Goal: Task Accomplishment & Management: Manage account settings

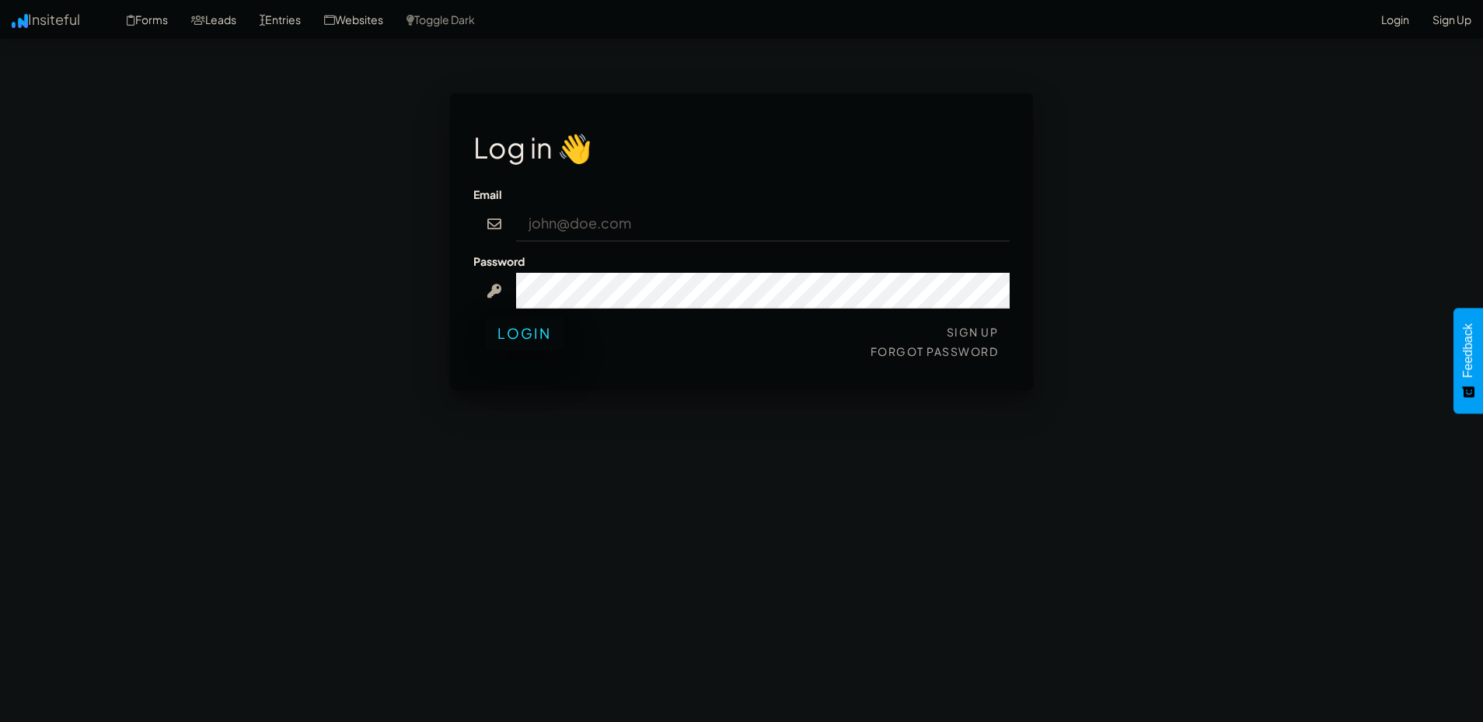
type input "info@innovaladvisory.com.au"
click at [535, 326] on button "Login" at bounding box center [524, 333] width 79 height 34
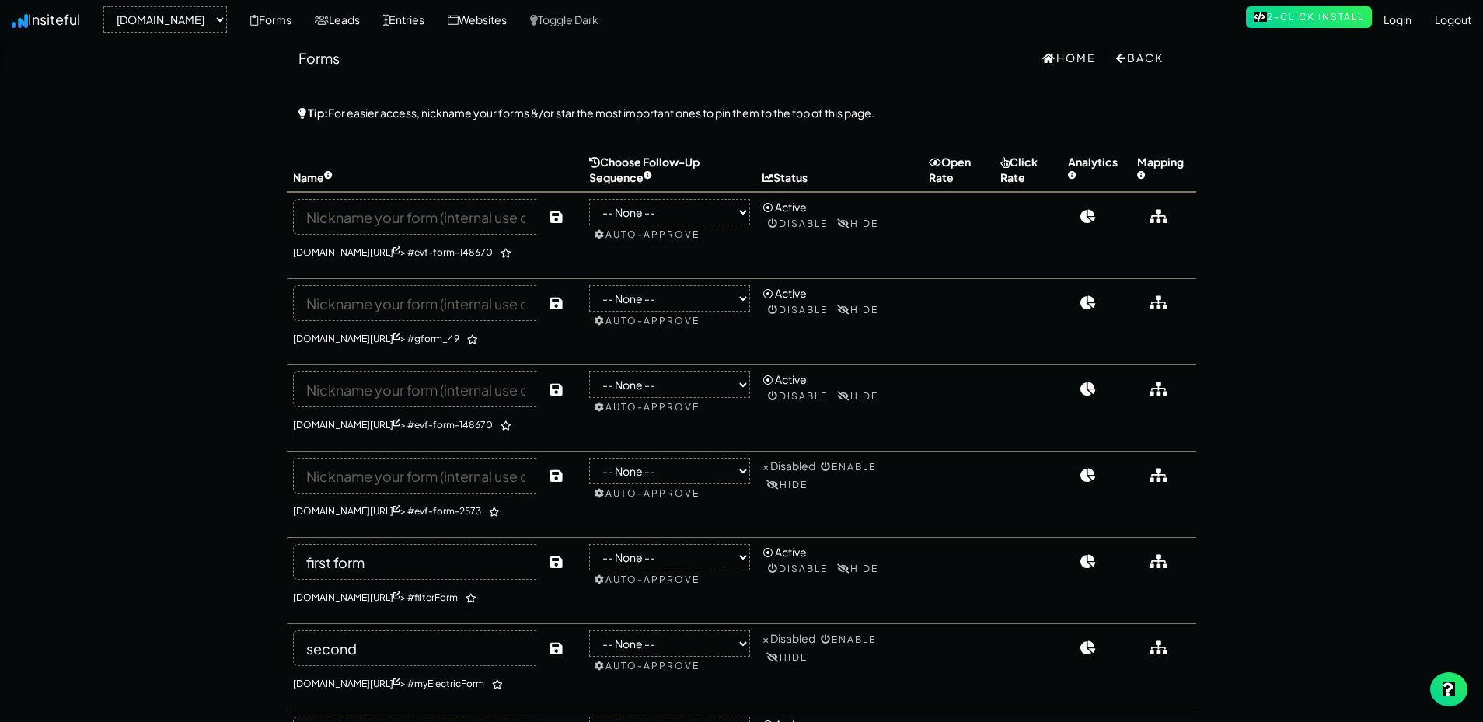
select select "2223"
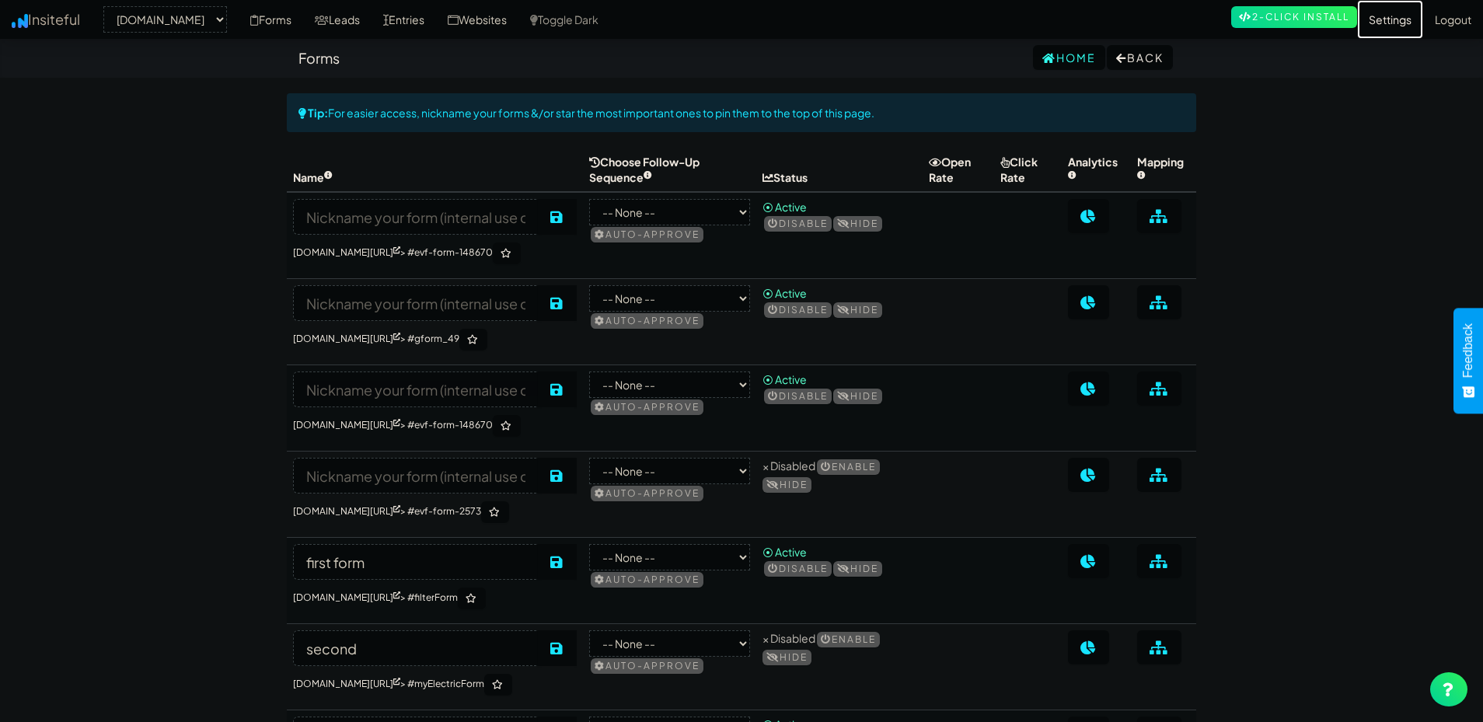
click at [1394, 24] on link "Settings" at bounding box center [1390, 19] width 66 height 39
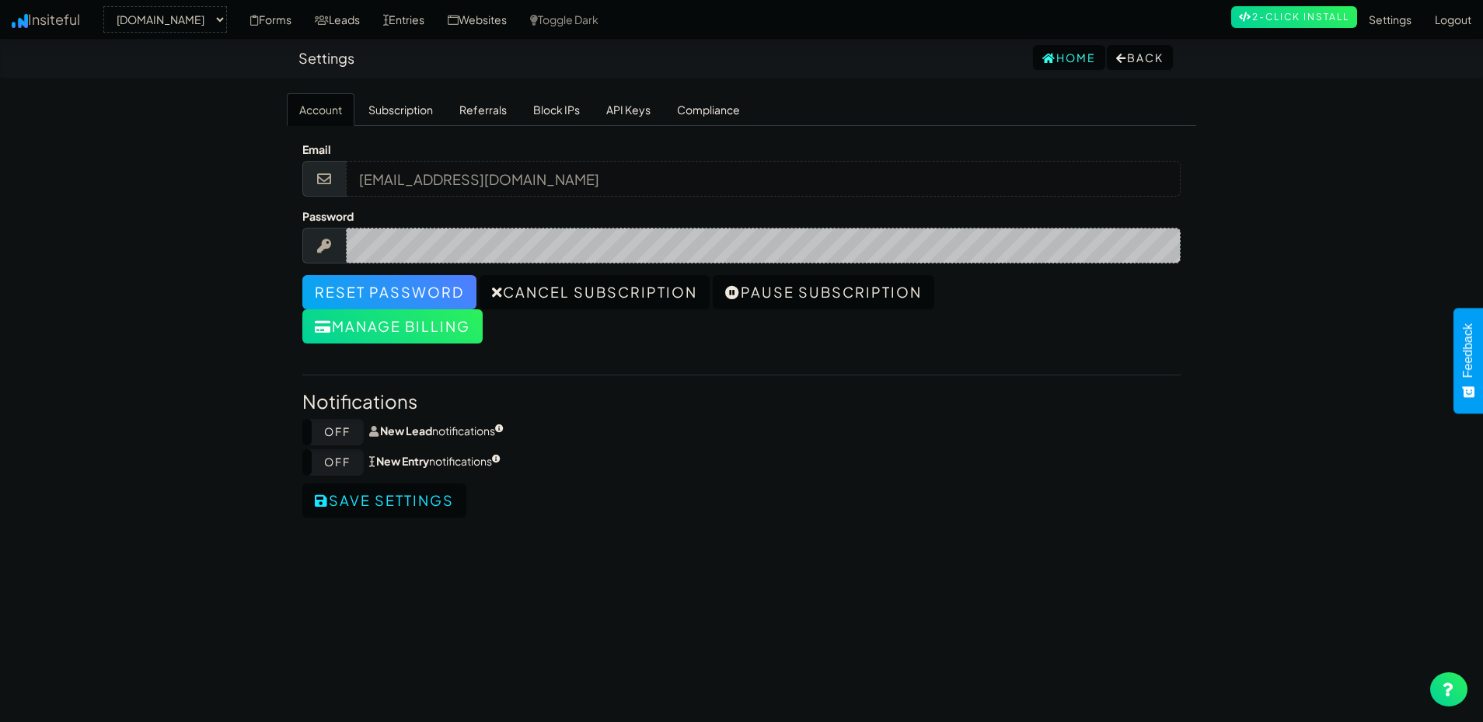
select select "2223"
click at [417, 110] on link "Subscription" at bounding box center [400, 109] width 89 height 33
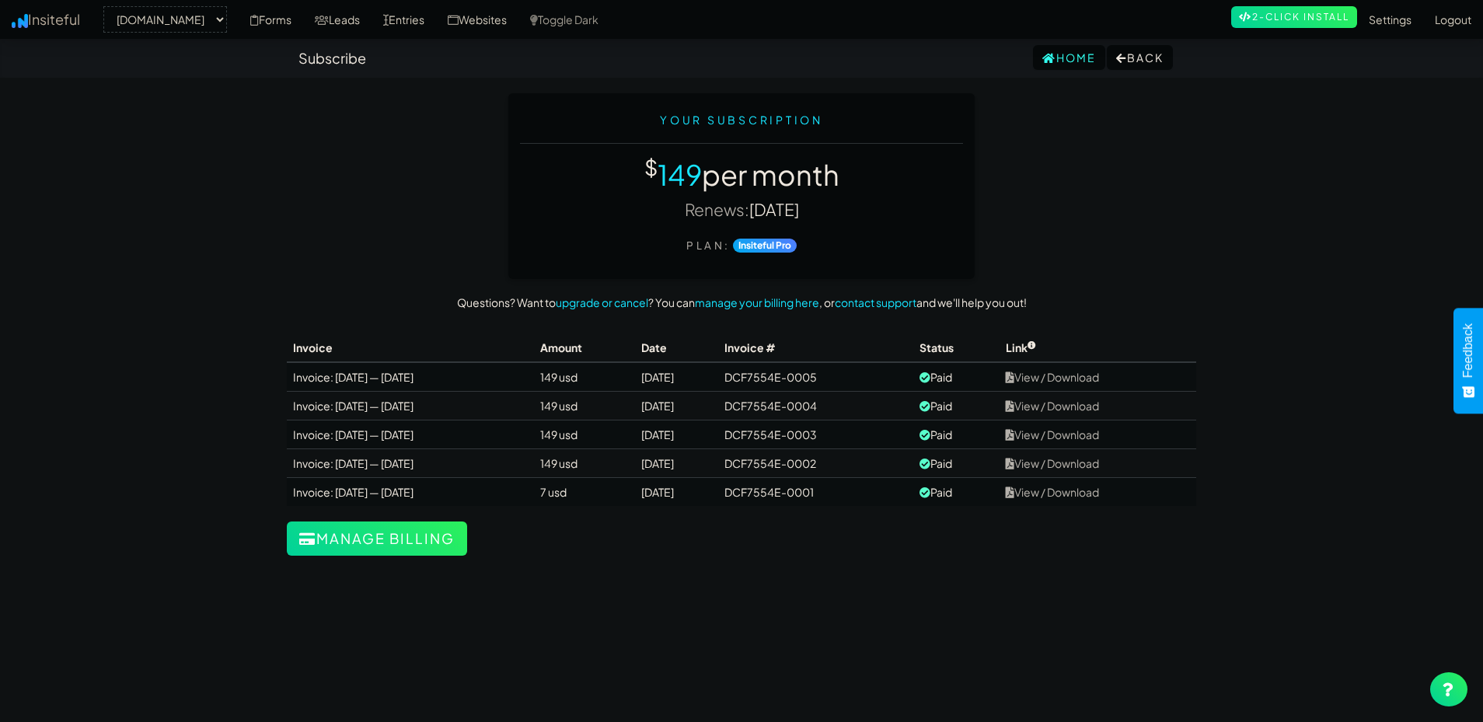
select select "2223"
drag, startPoint x: 750, startPoint y: 204, endPoint x: 796, endPoint y: 203, distance: 45.9
click at [794, 203] on p "Renews: [DATE]" at bounding box center [741, 209] width 443 height 23
click at [613, 302] on link "upgrade or cancel" at bounding box center [602, 302] width 92 height 14
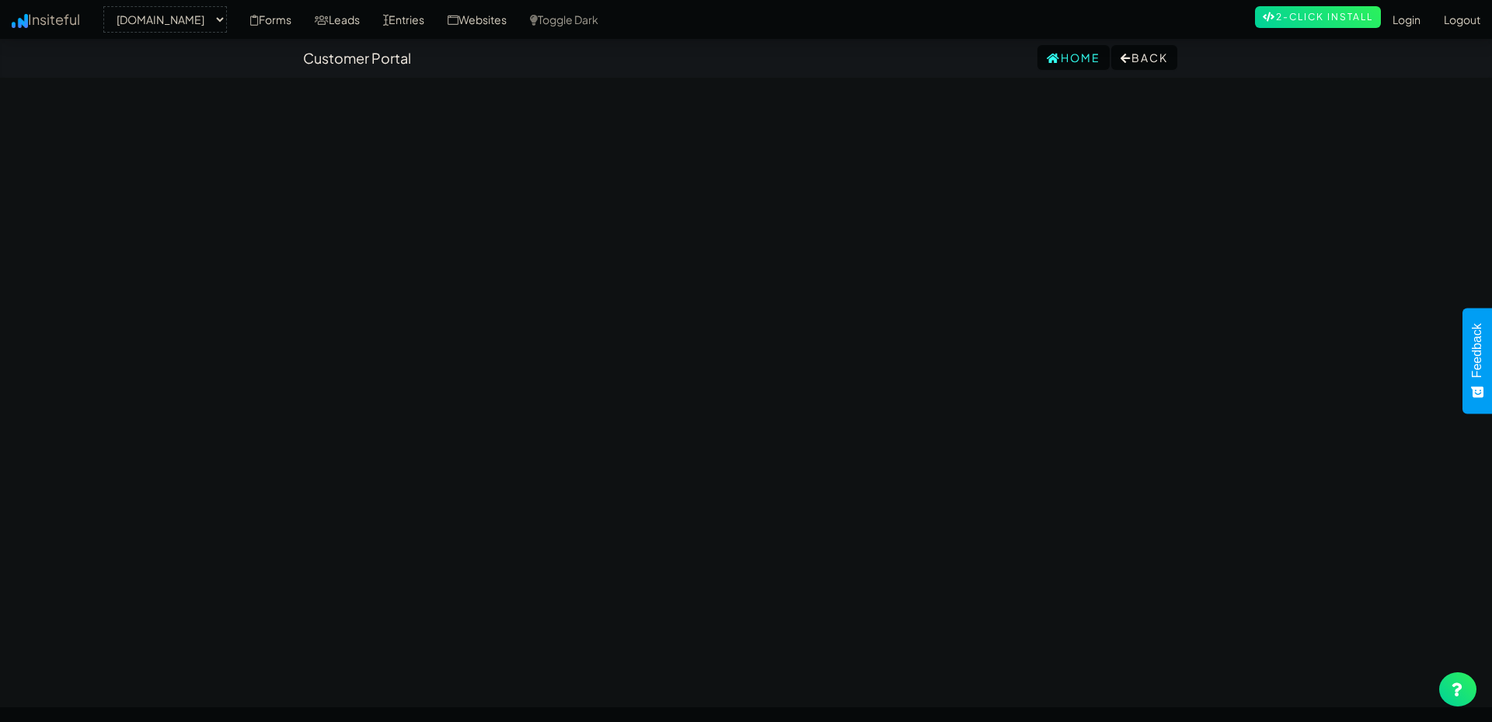
select select "2223"
